Goal: Ask a question: Seek information or help from site administrators or community

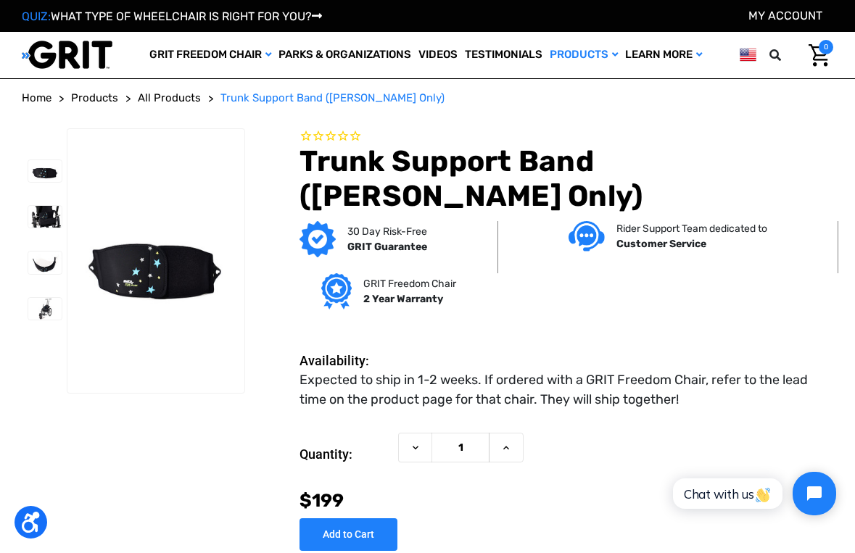
click at [185, 104] on span "All Products" at bounding box center [169, 97] width 63 height 13
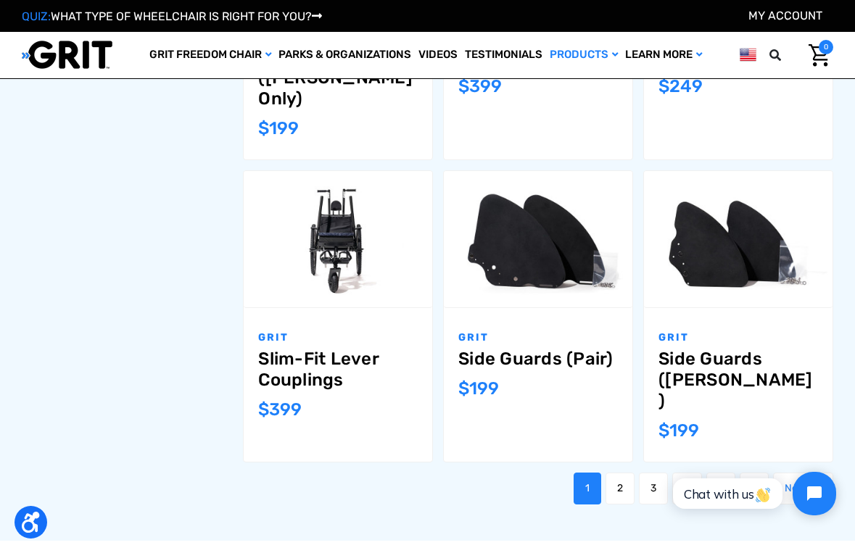
scroll to position [1270, 0]
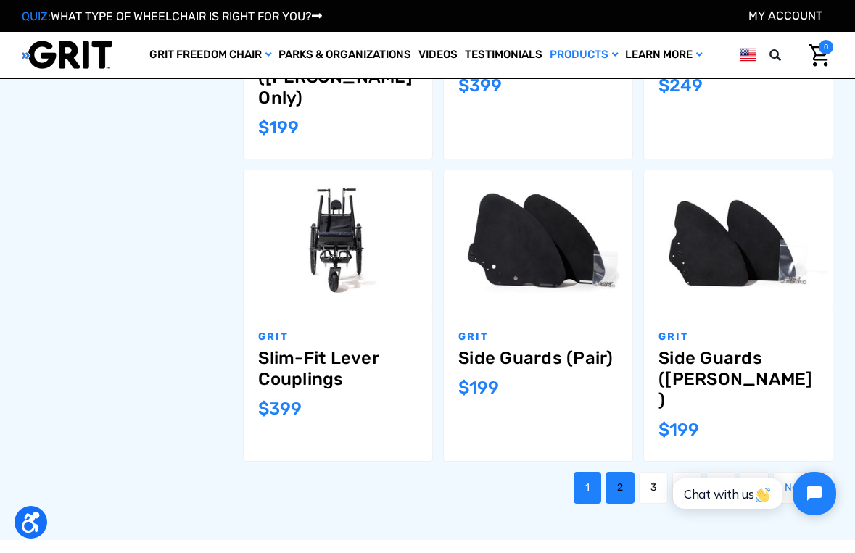
click at [608, 472] on link "2" at bounding box center [619, 488] width 29 height 32
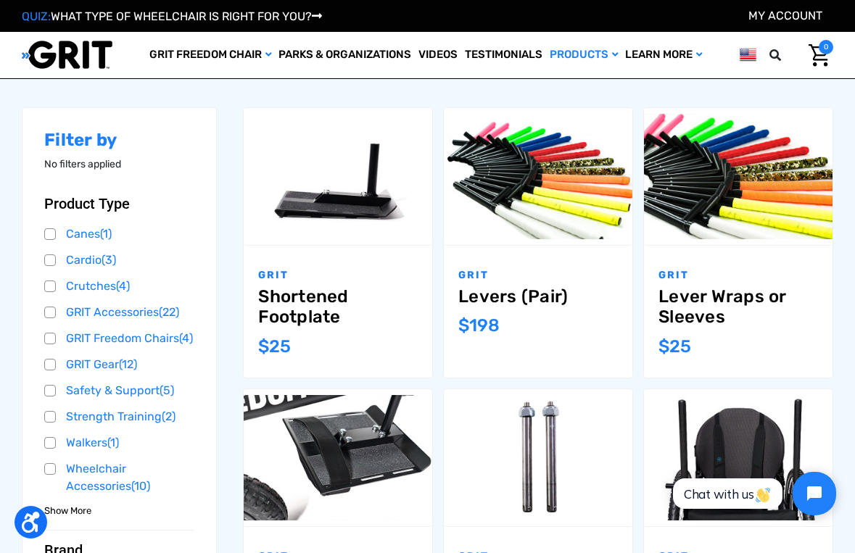
scroll to position [177, 0]
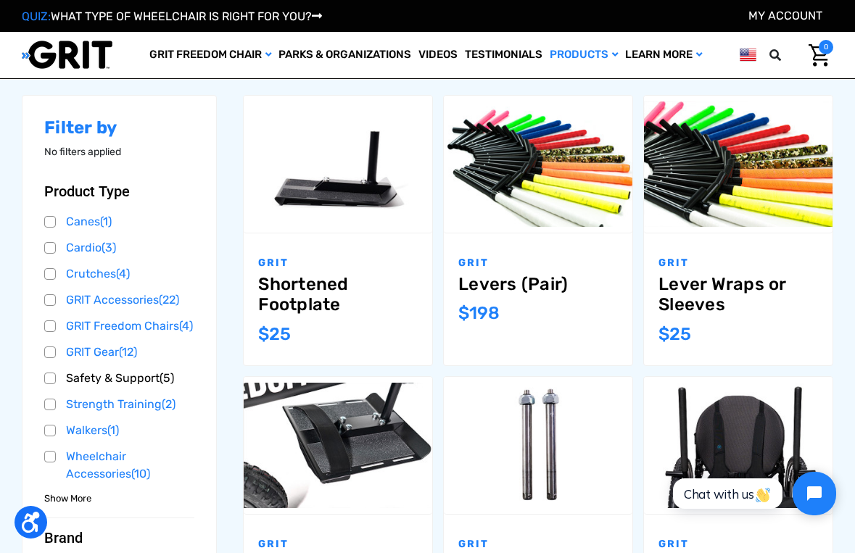
click at [94, 389] on link "Safety & Support (5)" at bounding box center [119, 379] width 150 height 22
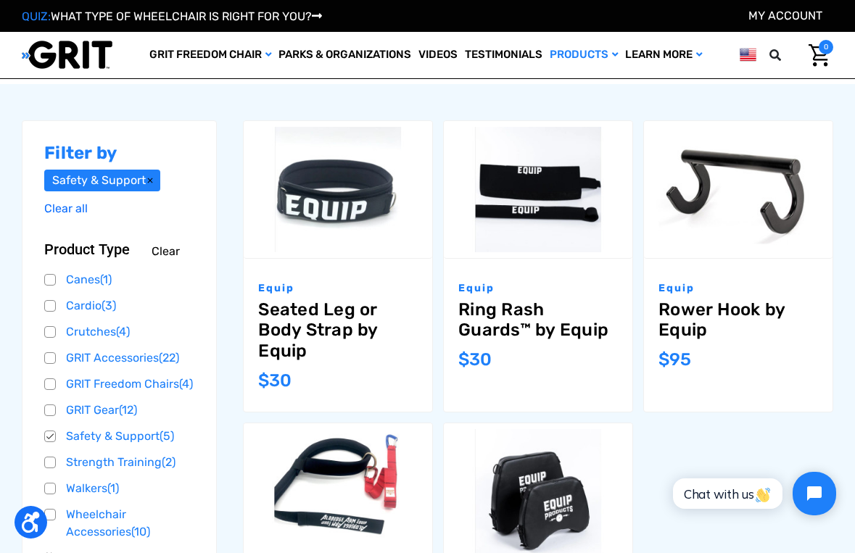
scroll to position [153, 0]
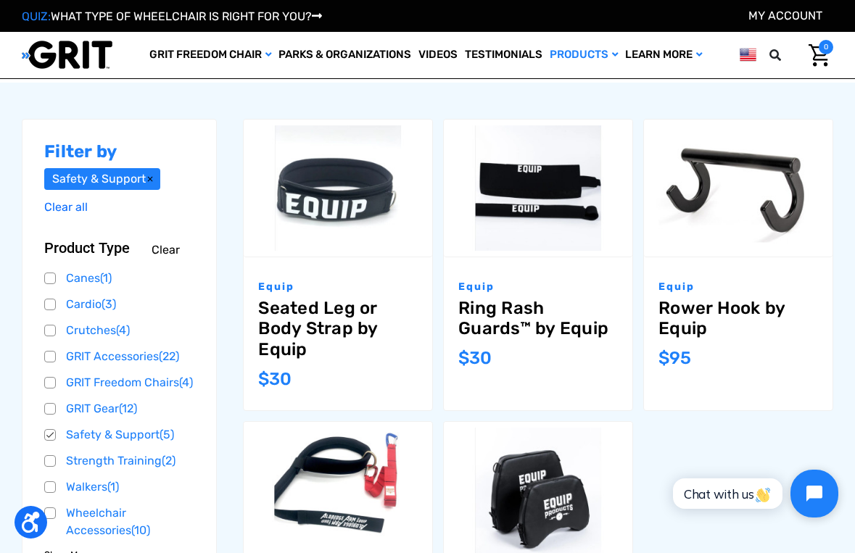
click at [813, 487] on icon "Open chat widget" at bounding box center [822, 494] width 22 height 22
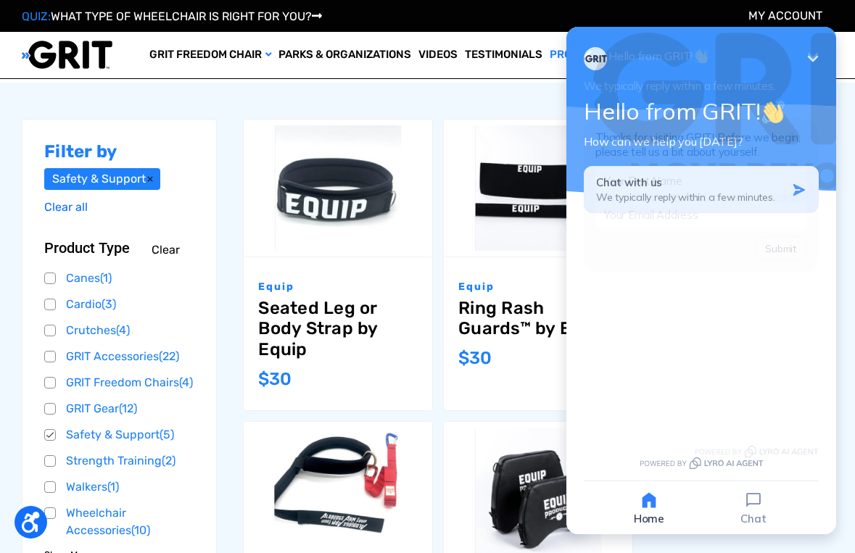
scroll to position [0, 0]
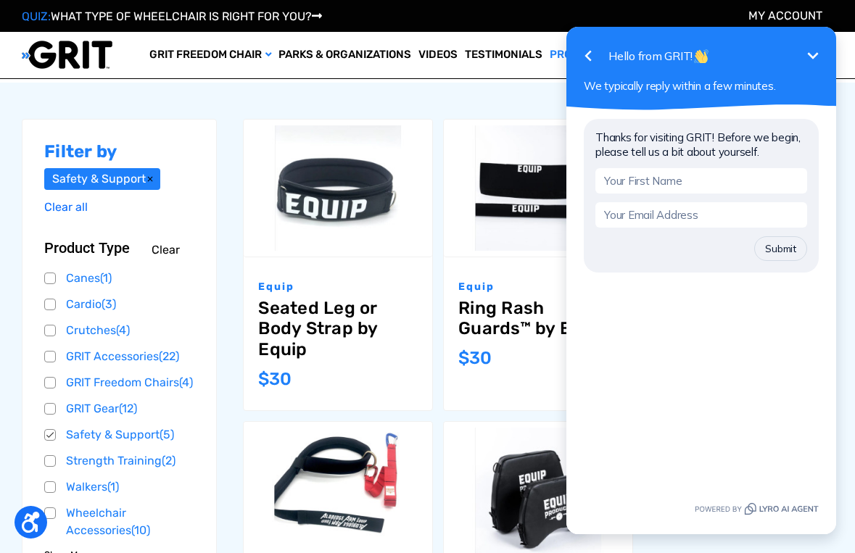
click at [724, 180] on input "text" at bounding box center [701, 180] width 212 height 25
type input "Alessa"
type input "AlessaAOEC@gmail.com"
click at [777, 249] on button "Submit" at bounding box center [780, 248] width 53 height 25
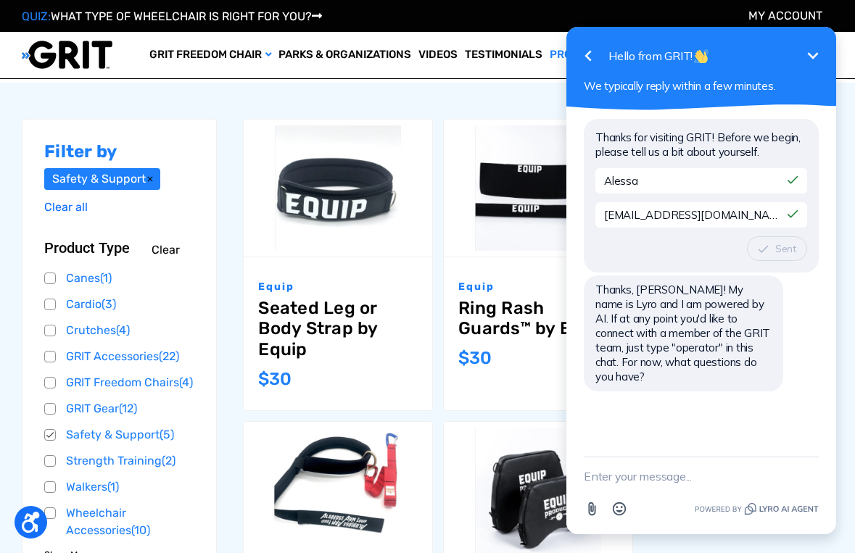
click at [667, 486] on textarea "New message" at bounding box center [701, 477] width 235 height 38
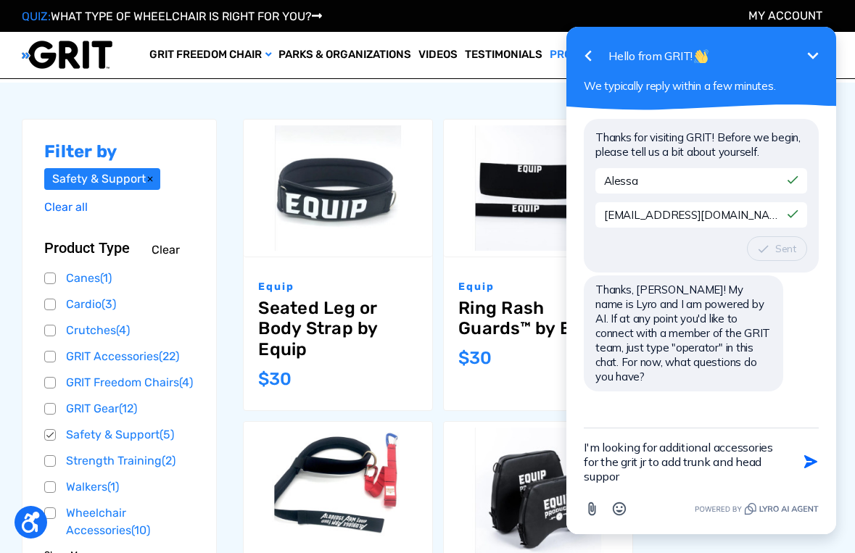
type textarea "I'm looking for additional accessories for the grit jr to add trunk and head su…"
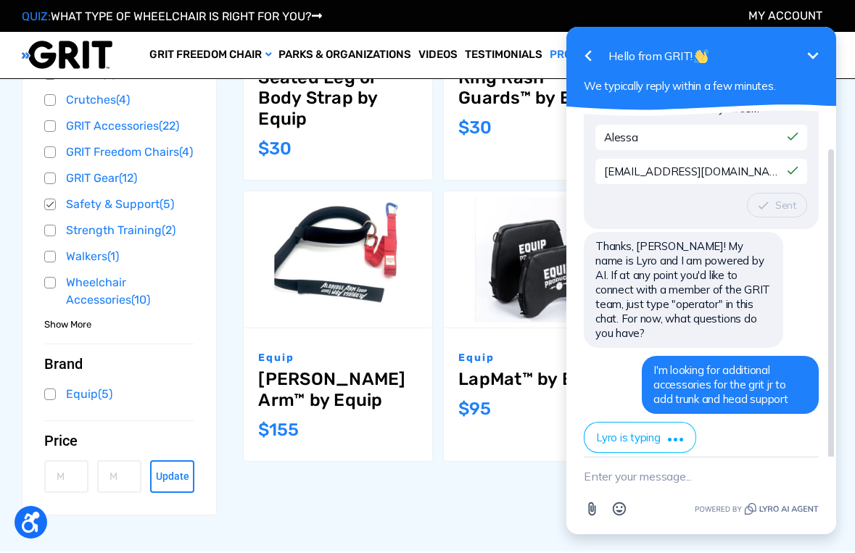
scroll to position [294, 0]
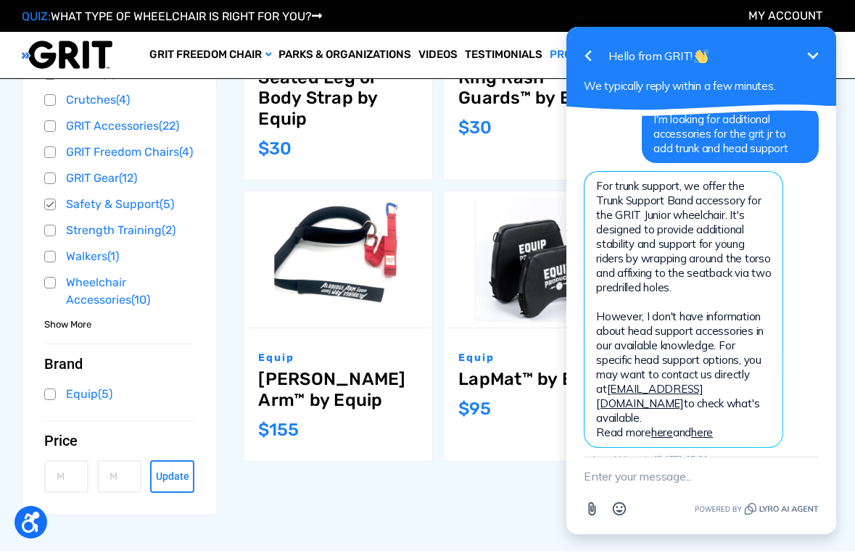
click at [408, 474] on div "Filter by Safety & Support Clear all Browse by Product Type, Brand & more Hide …" at bounding box center [427, 202] width 821 height 700
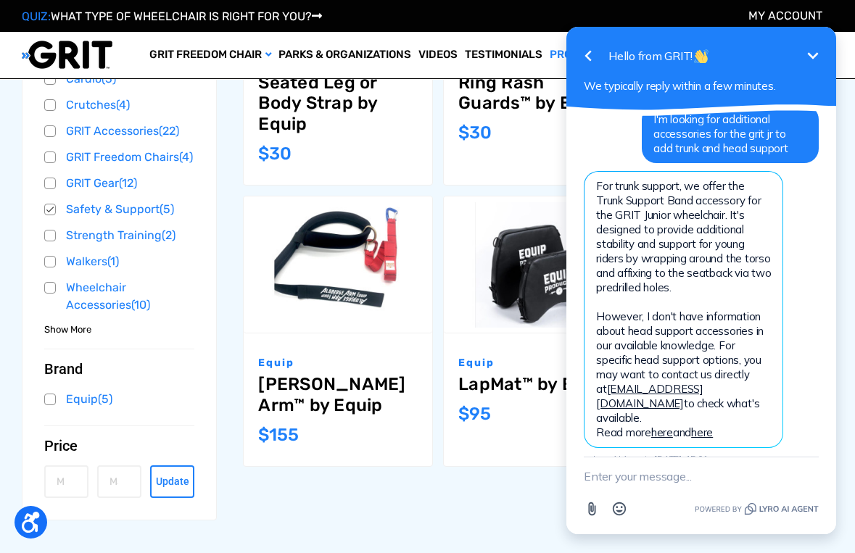
click at [814, 62] on icon "Minimize" at bounding box center [812, 55] width 17 height 17
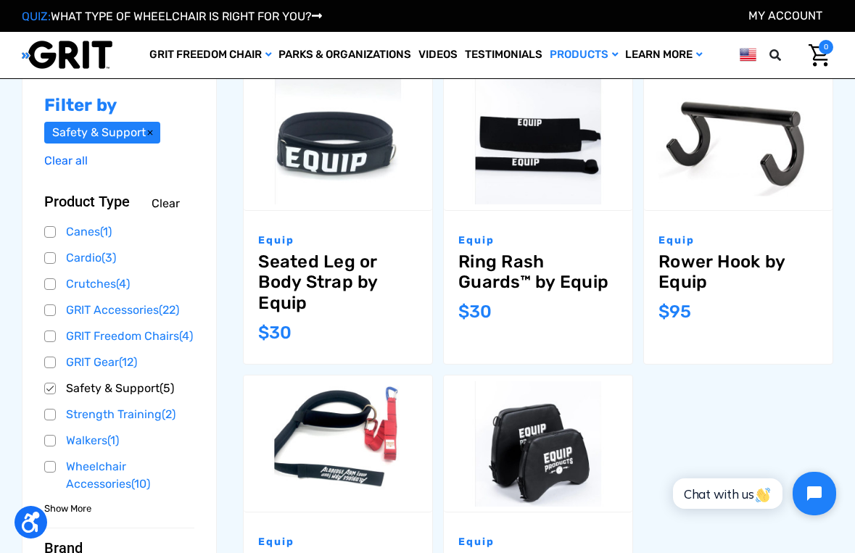
scroll to position [200, 0]
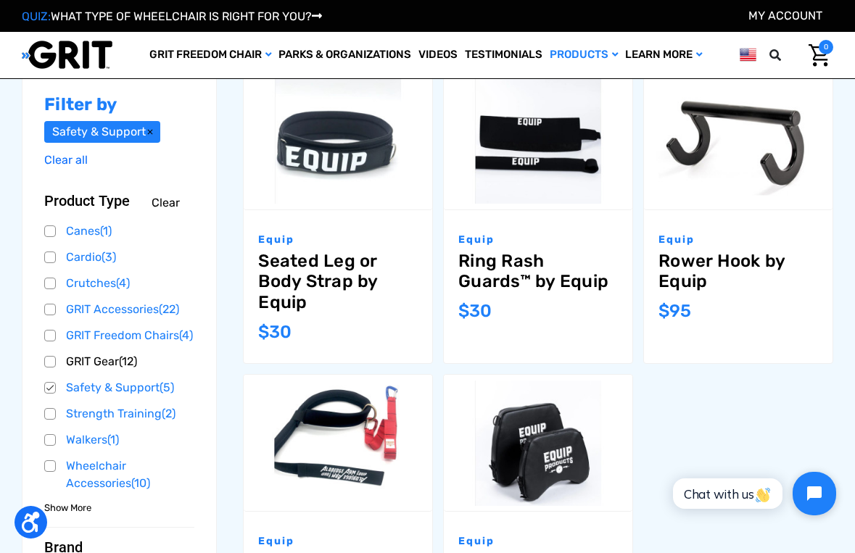
click at [78, 373] on link "GRIT Gear (12)" at bounding box center [119, 362] width 150 height 22
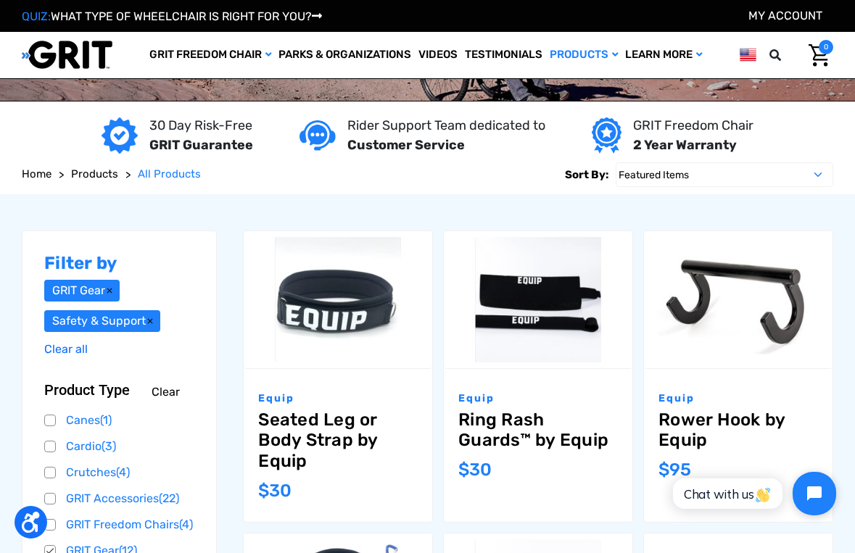
scroll to position [38, 0]
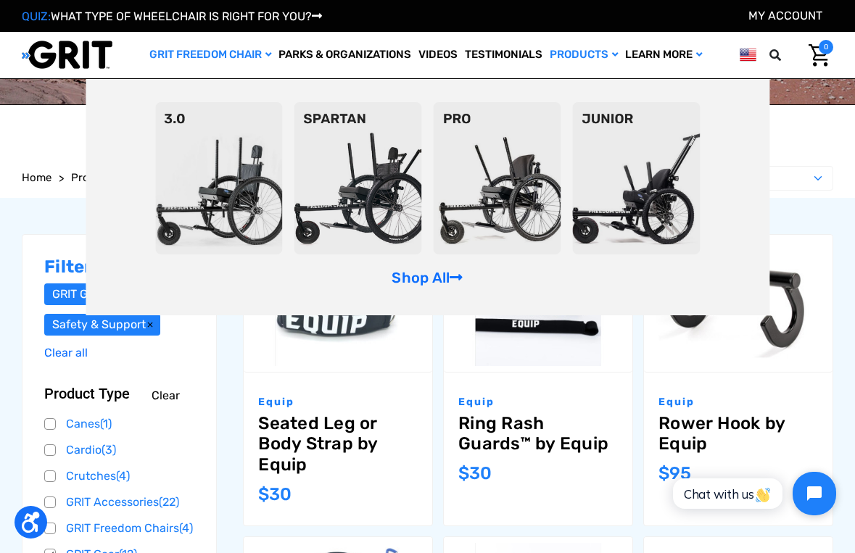
click at [247, 60] on link "GRIT Freedom Chair" at bounding box center [210, 55] width 129 height 46
click at [611, 176] on img at bounding box center [636, 178] width 128 height 153
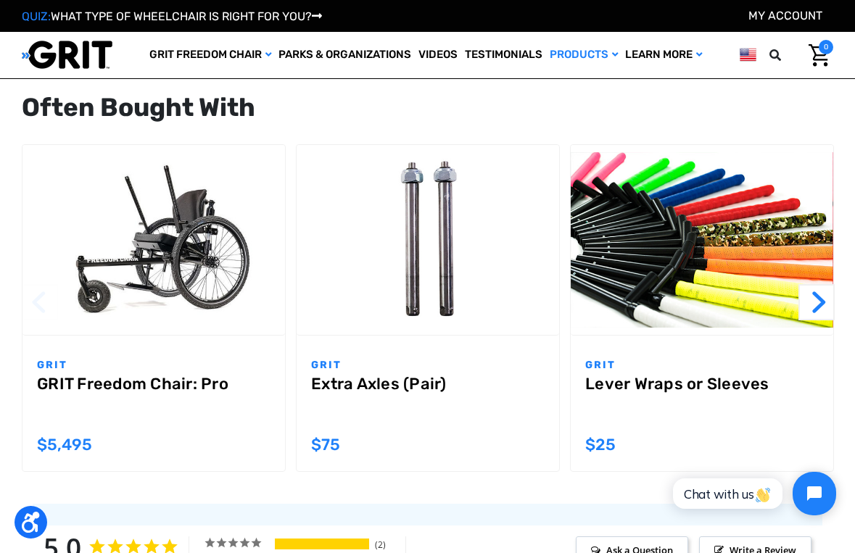
scroll to position [1325, 0]
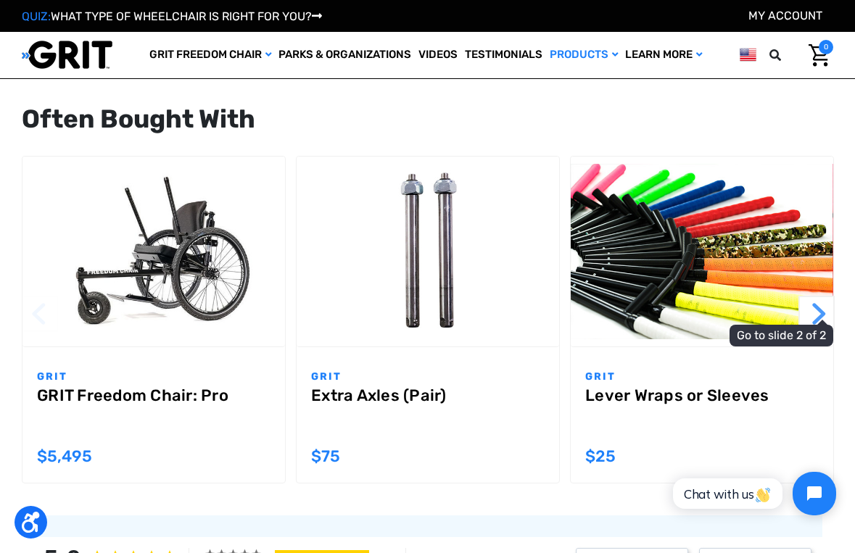
click at [808, 312] on button "Next" at bounding box center [816, 314] width 36 height 36
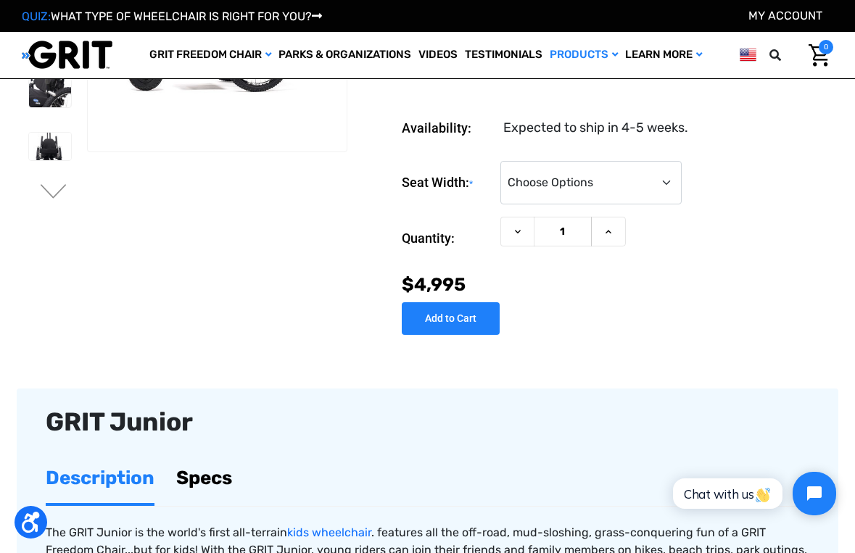
scroll to position [0, 0]
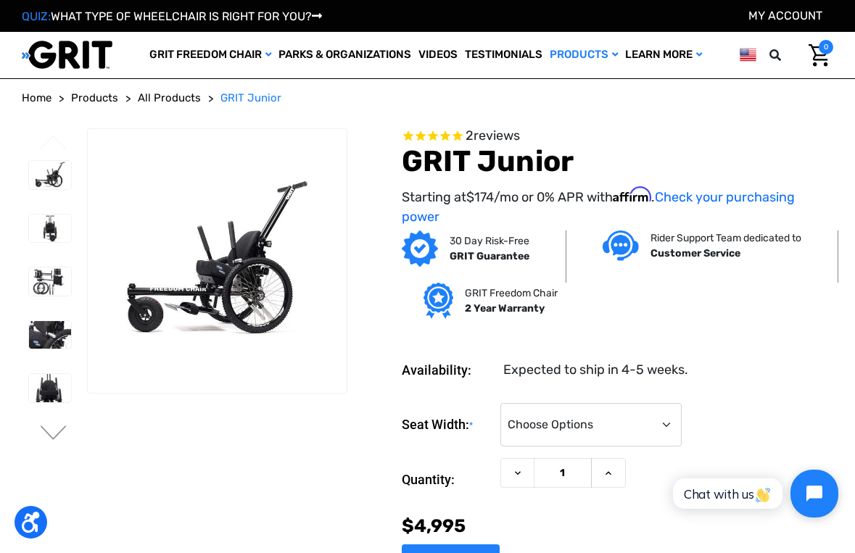
click at [809, 492] on icon "Open chat widget" at bounding box center [814, 494] width 16 height 16
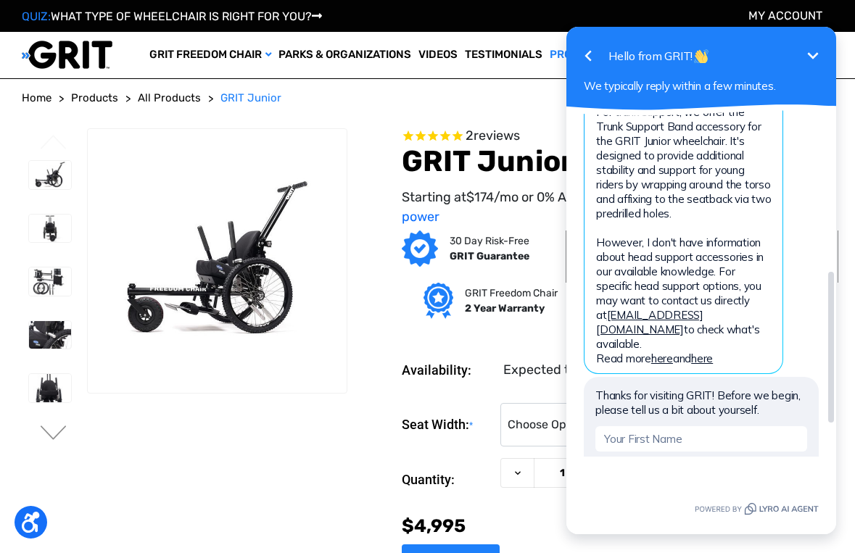
scroll to position [361, 0]
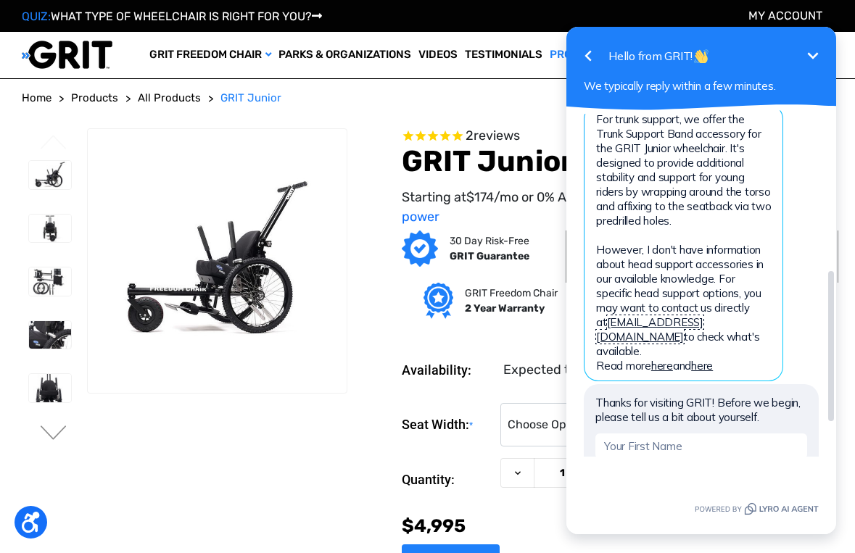
click at [634, 315] on link "info@gogrit.us" at bounding box center [649, 329] width 107 height 28
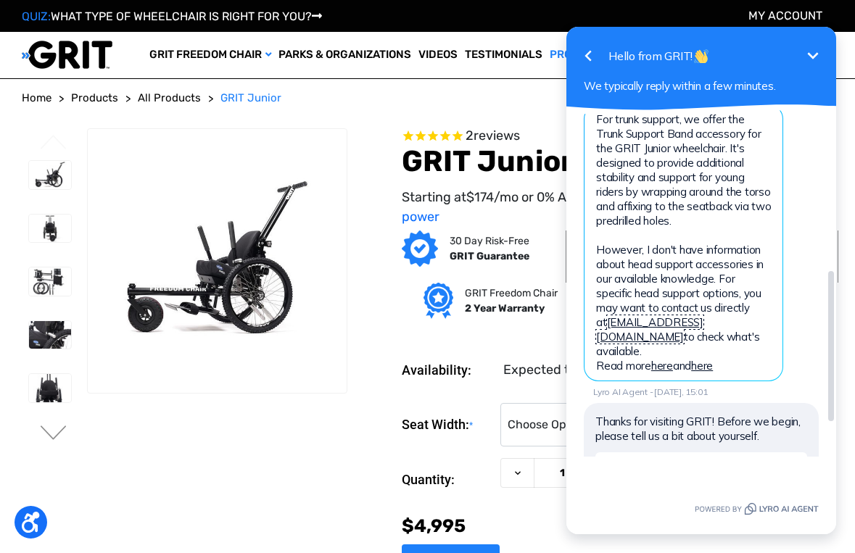
click at [650, 315] on link "info@gogrit.us" at bounding box center [649, 329] width 107 height 28
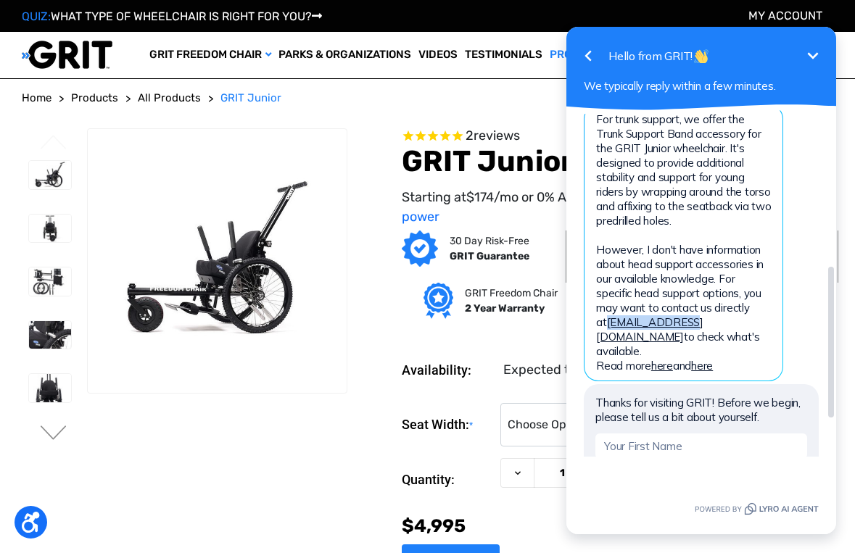
drag, startPoint x: 668, startPoint y: 310, endPoint x: 597, endPoint y: 311, distance: 71.1
click at [597, 311] on span "For trunk support, we offer the Trunk Support Band accessory for the GRIT Junio…" at bounding box center [683, 242] width 175 height 260
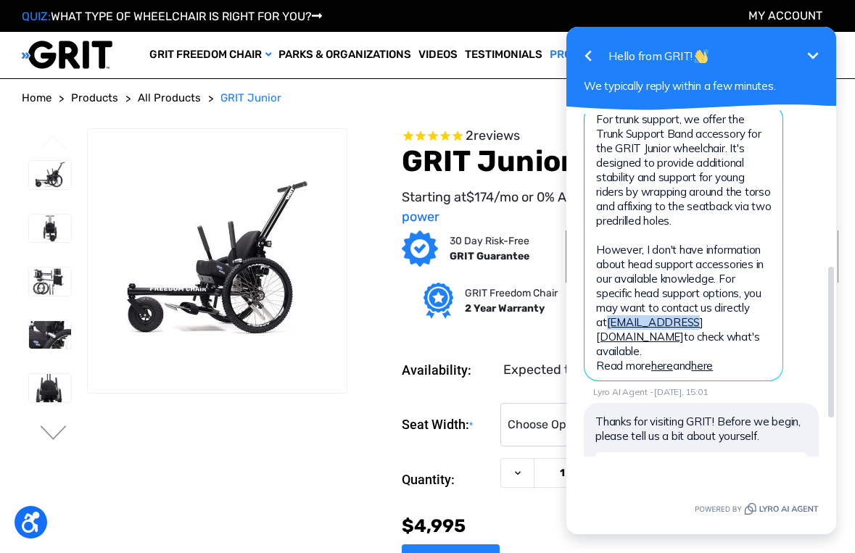
copy link "info@gogrit.us"
click at [432, 107] on ol "Home Products All Products GRIT Junior" at bounding box center [427, 98] width 811 height 17
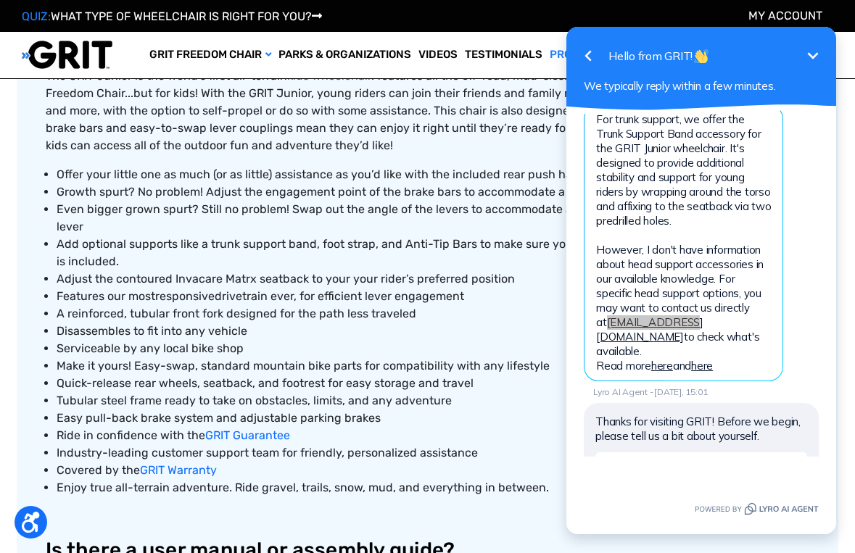
scroll to position [678, 0]
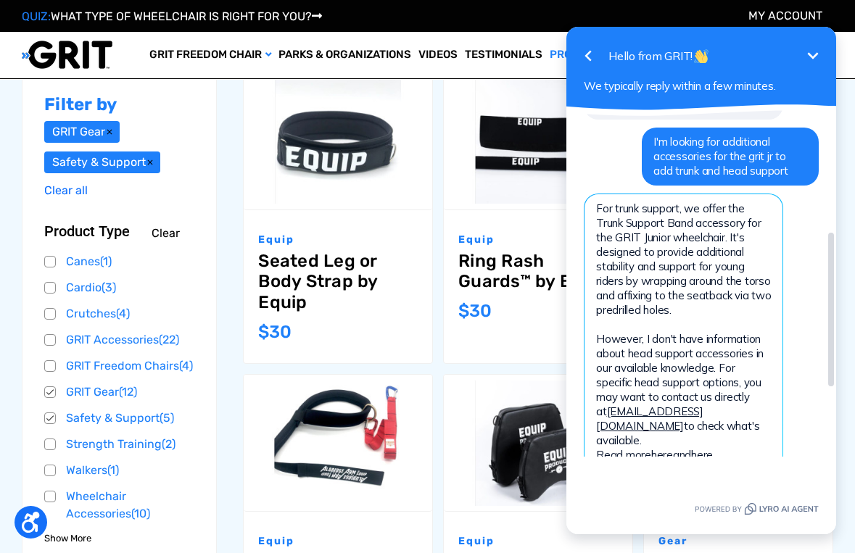
scroll to position [271, 0]
click at [814, 53] on icon "Minimize" at bounding box center [812, 55] width 17 height 17
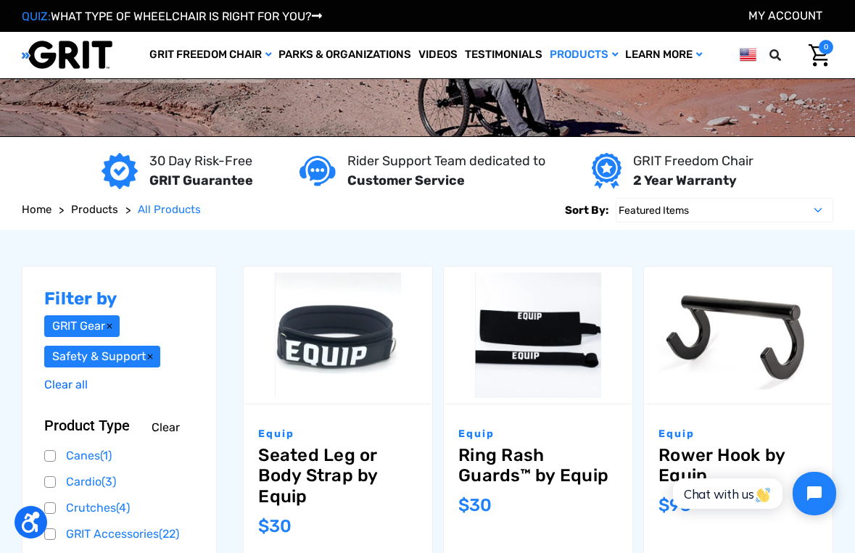
scroll to position [0, 0]
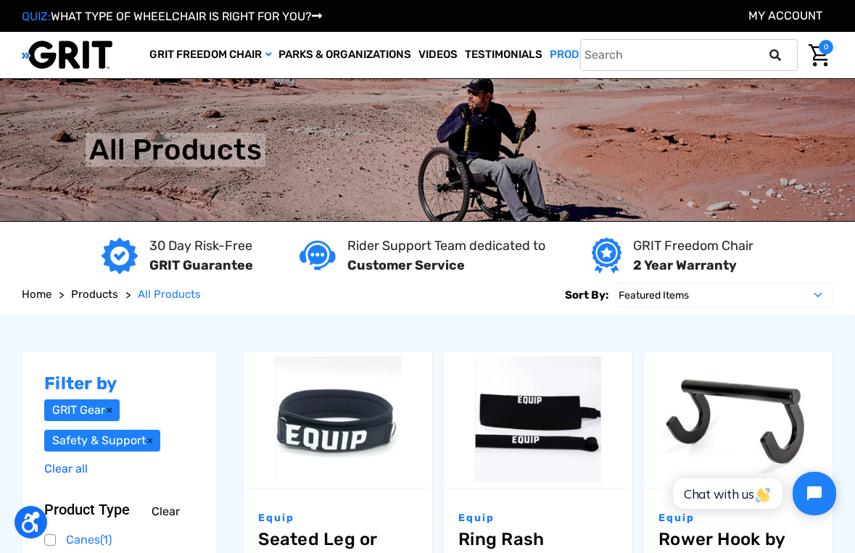
click at [774, 61] on icon at bounding box center [775, 55] width 12 height 12
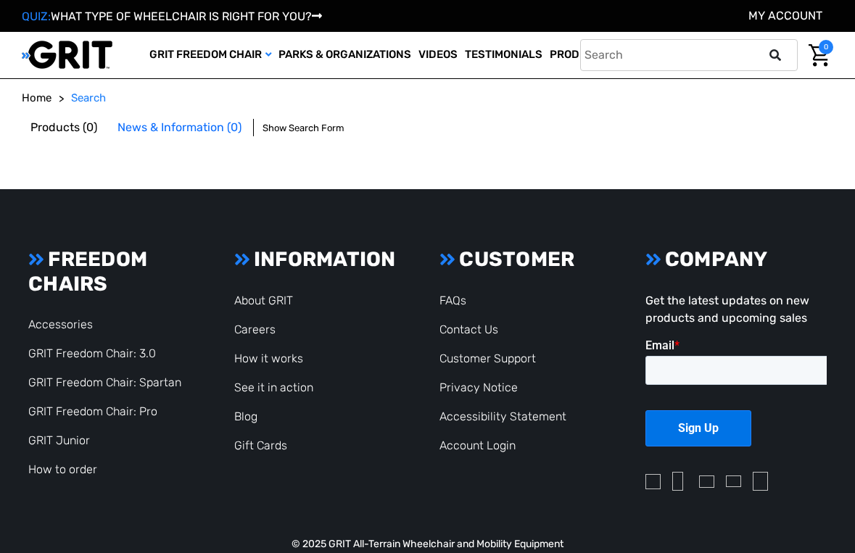
click at [693, 71] on input "text" at bounding box center [689, 55] width 218 height 32
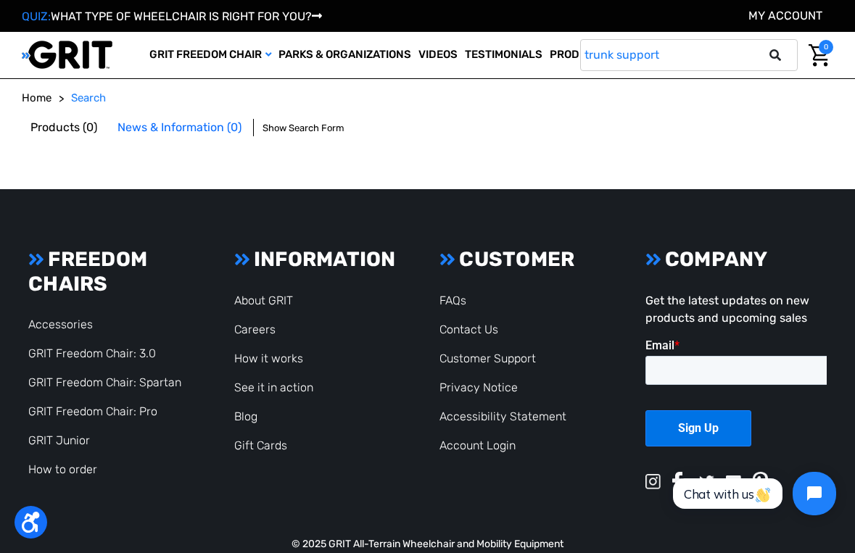
type input "trunk support"
click at [765, 49] on button at bounding box center [779, 55] width 29 height 13
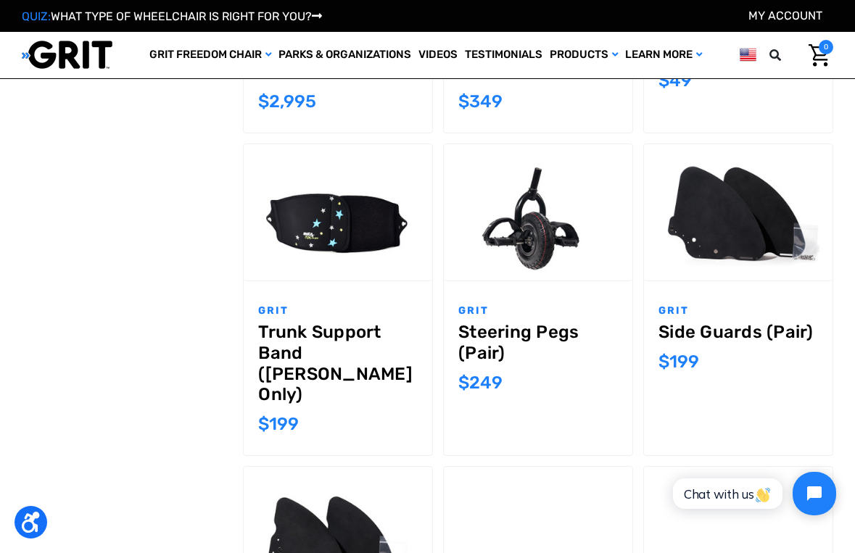
scroll to position [552, 0]
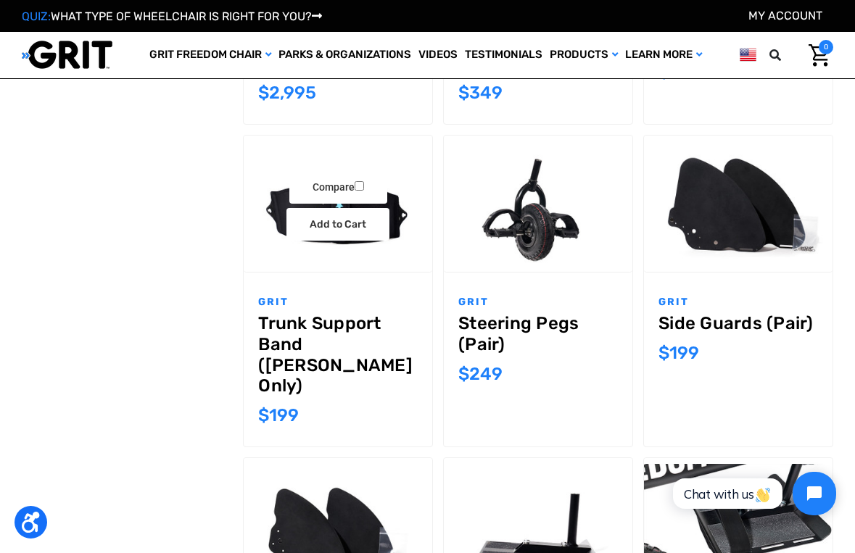
click at [348, 334] on link "Trunk Support Band ([PERSON_NAME] Only)" at bounding box center [338, 354] width 160 height 83
